Goal: Information Seeking & Learning: Learn about a topic

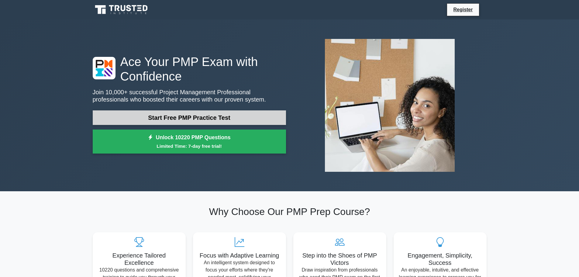
click at [227, 117] on link "Start Free PMP Practice Test" at bounding box center [189, 117] width 193 height 15
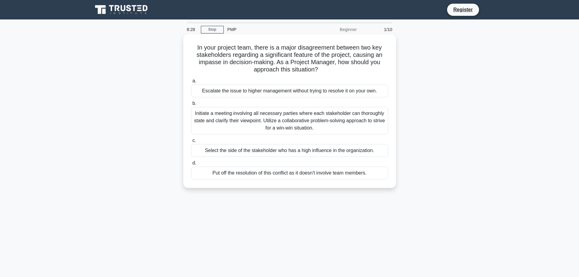
click at [287, 124] on div "Initiate a meeting involving all necessary parties where each stakeholder can t…" at bounding box center [289, 120] width 197 height 27
click at [191, 105] on input "b. Initiate a meeting involving all necessary parties where each stakeholder ca…" at bounding box center [191, 103] width 0 height 4
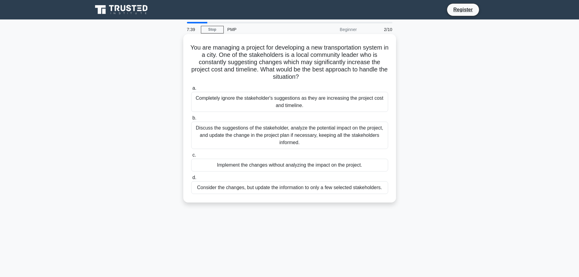
click at [282, 141] on div "Discuss the suggestions of the stakeholder, analyze the potential impact on the…" at bounding box center [289, 135] width 197 height 27
click at [191, 120] on input "b. Discuss the suggestions of the stakeholder, analyze the potential impact on …" at bounding box center [191, 118] width 0 height 4
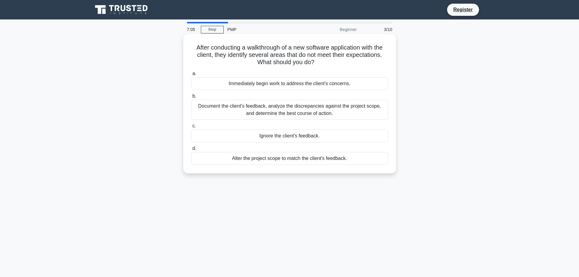
click at [304, 114] on div "Document the client's feedback, analyze the discrepancies against the project s…" at bounding box center [289, 110] width 197 height 20
click at [191, 98] on input "b. Document the client's feedback, analyze the discrepancies against the projec…" at bounding box center [191, 96] width 0 height 4
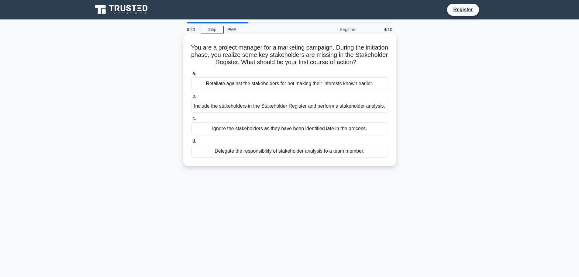
click at [273, 106] on div "Include the stakeholders in the Stakeholder Register and perform a stakeholder …" at bounding box center [289, 106] width 197 height 13
click at [191, 98] on input "b. Include the stakeholders in the Stakeholder Register and perform a stakehold…" at bounding box center [191, 96] width 0 height 4
